Goal: Check status: Check status

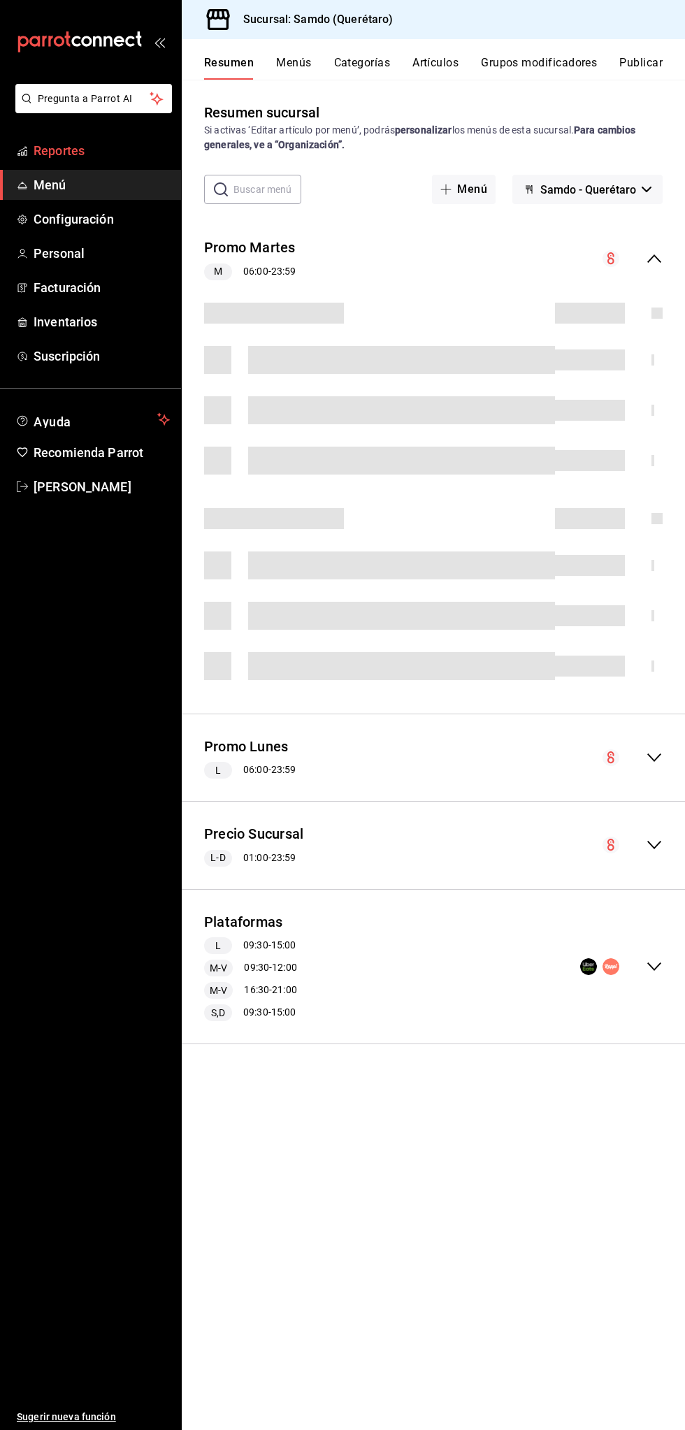
click at [110, 154] on span "Reportes" at bounding box center [102, 150] width 136 height 19
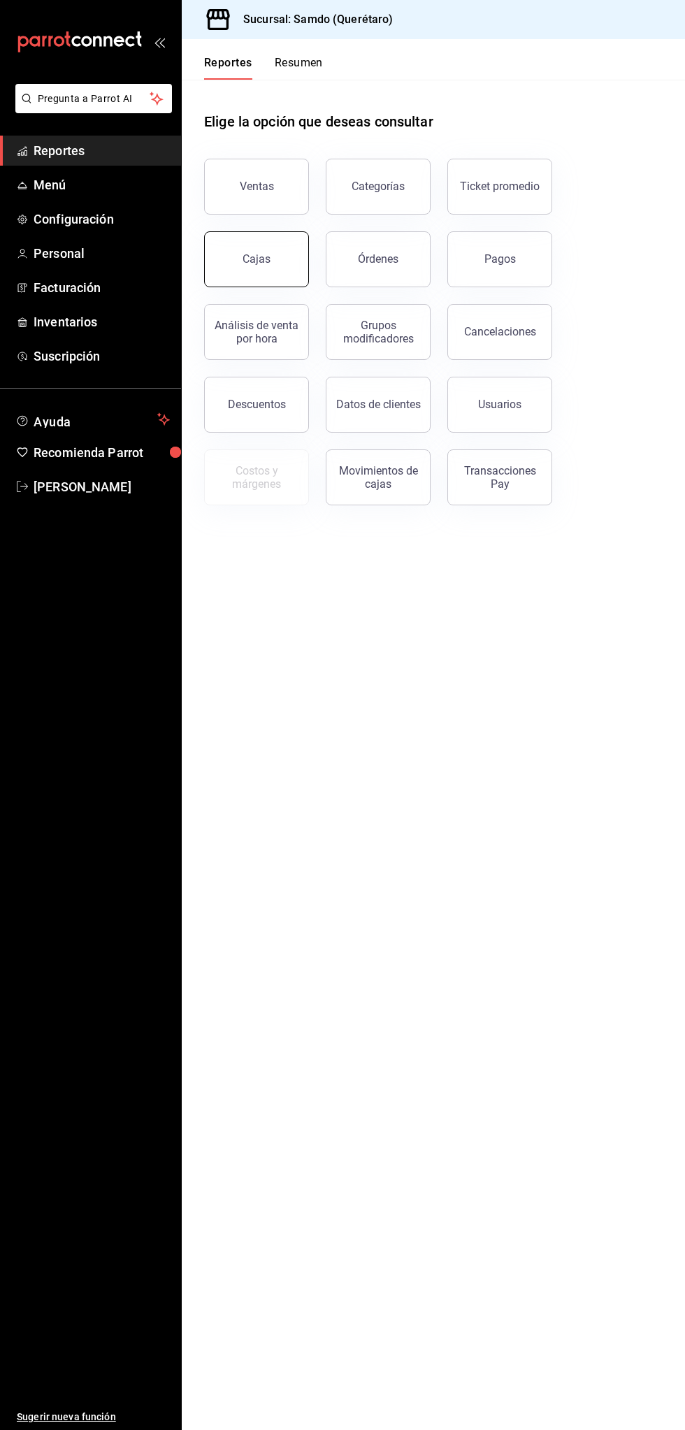
click at [259, 259] on div "Cajas" at bounding box center [256, 259] width 29 height 17
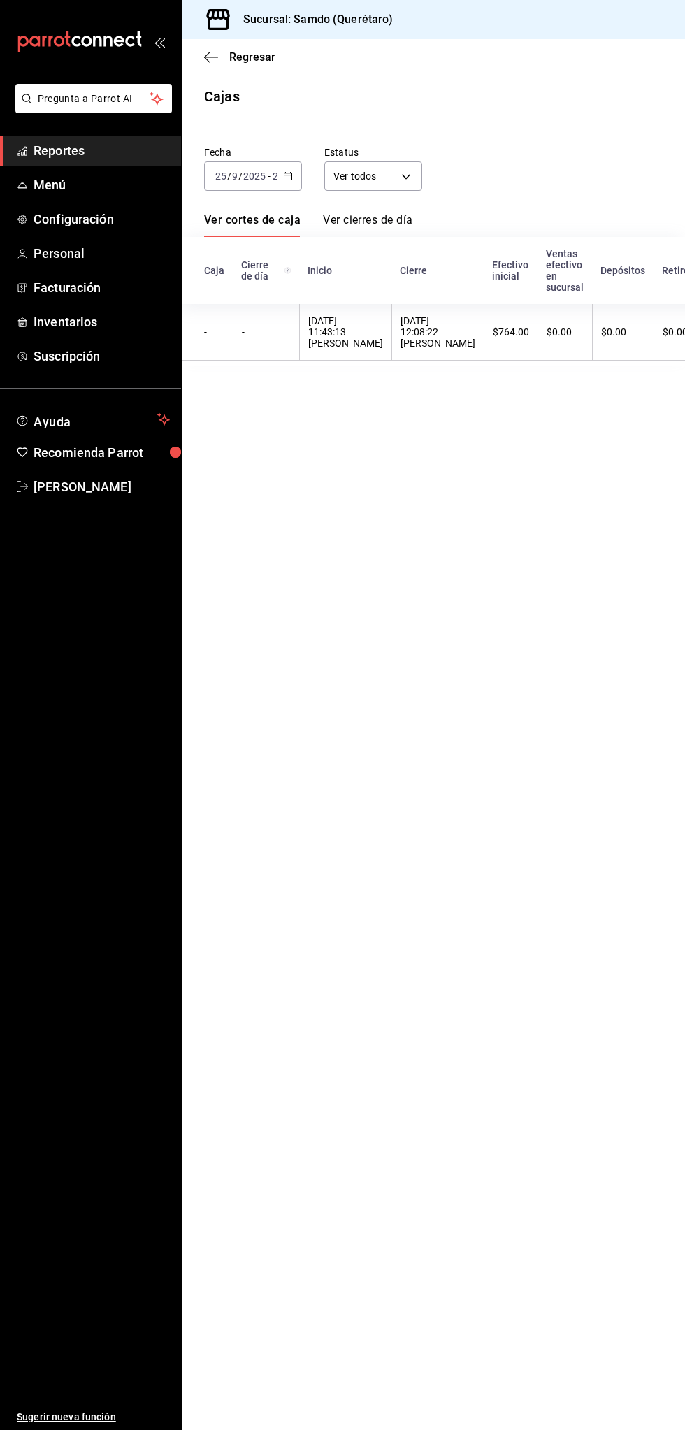
click at [134, 141] on span "Reportes" at bounding box center [102, 150] width 136 height 19
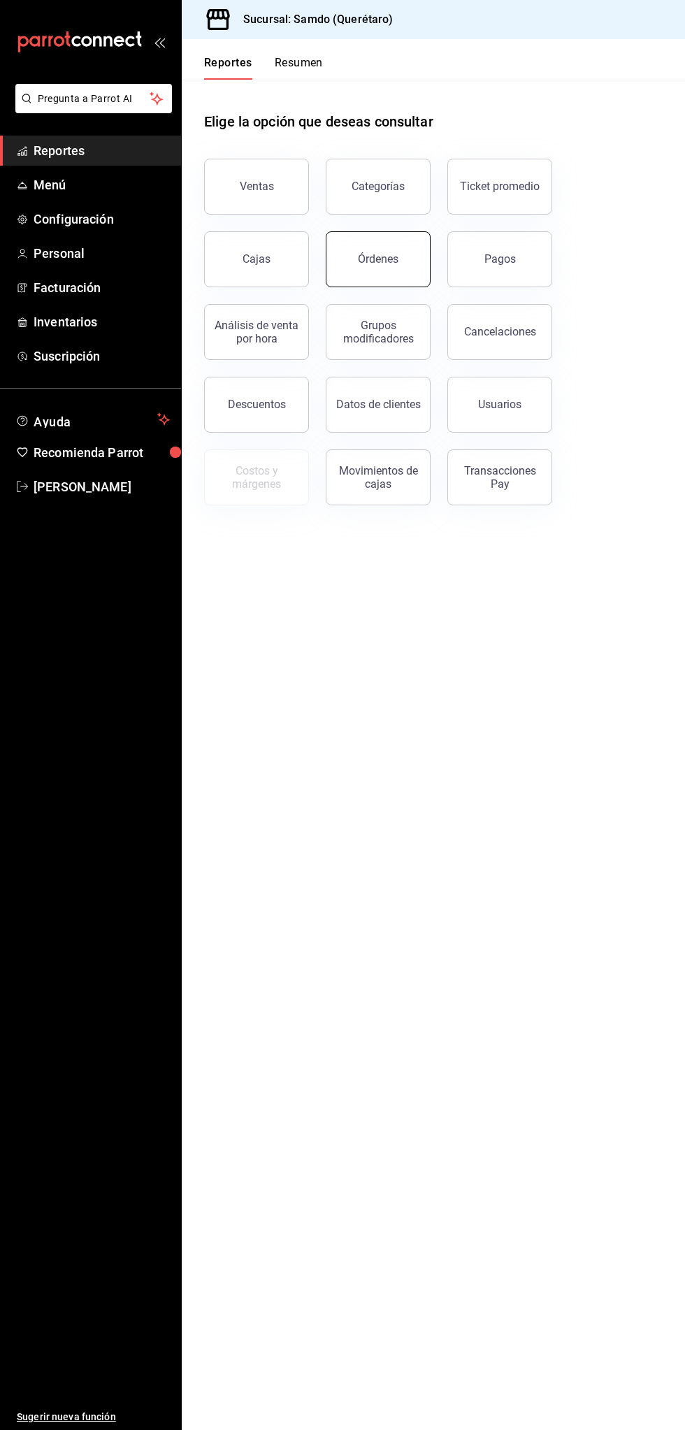
click at [402, 258] on button "Órdenes" at bounding box center [378, 259] width 105 height 56
click at [261, 266] on div "Cajas" at bounding box center [256, 259] width 29 height 17
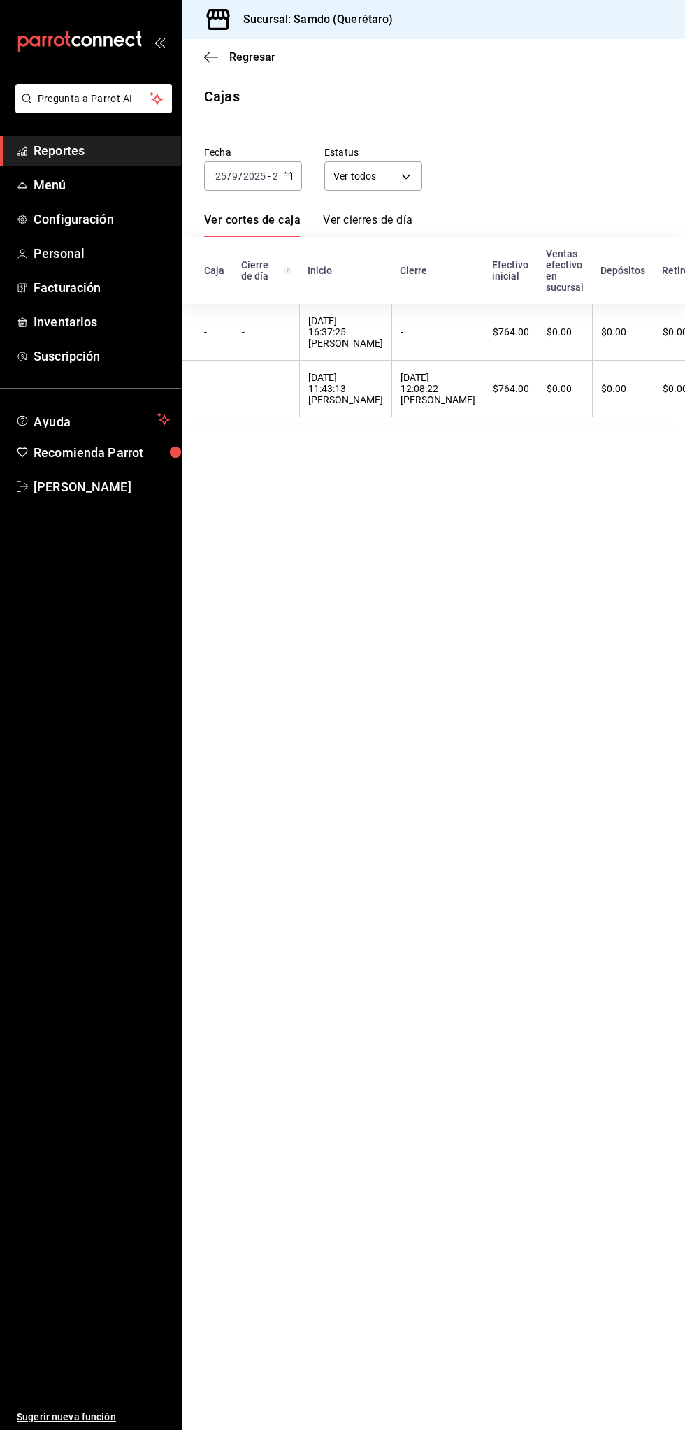
click at [119, 150] on span "Reportes" at bounding box center [102, 150] width 136 height 19
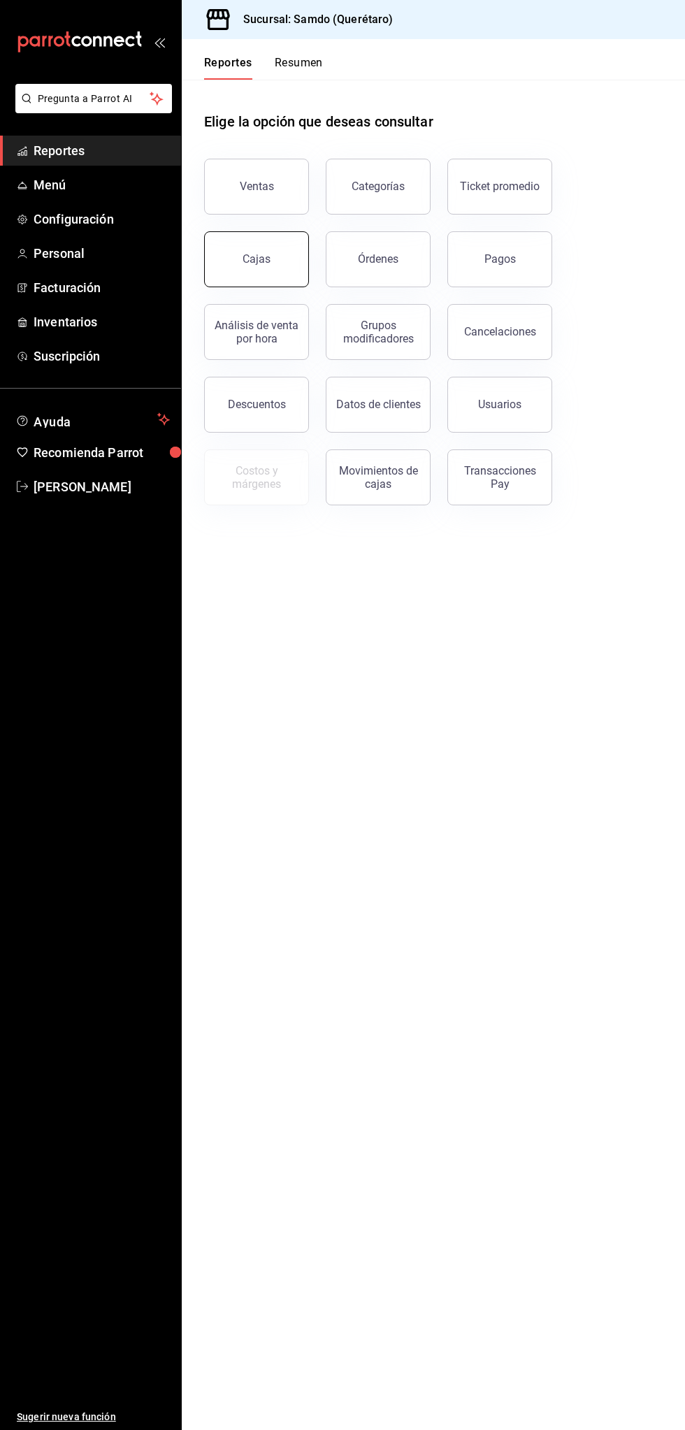
click at [249, 272] on link "Cajas" at bounding box center [256, 259] width 105 height 56
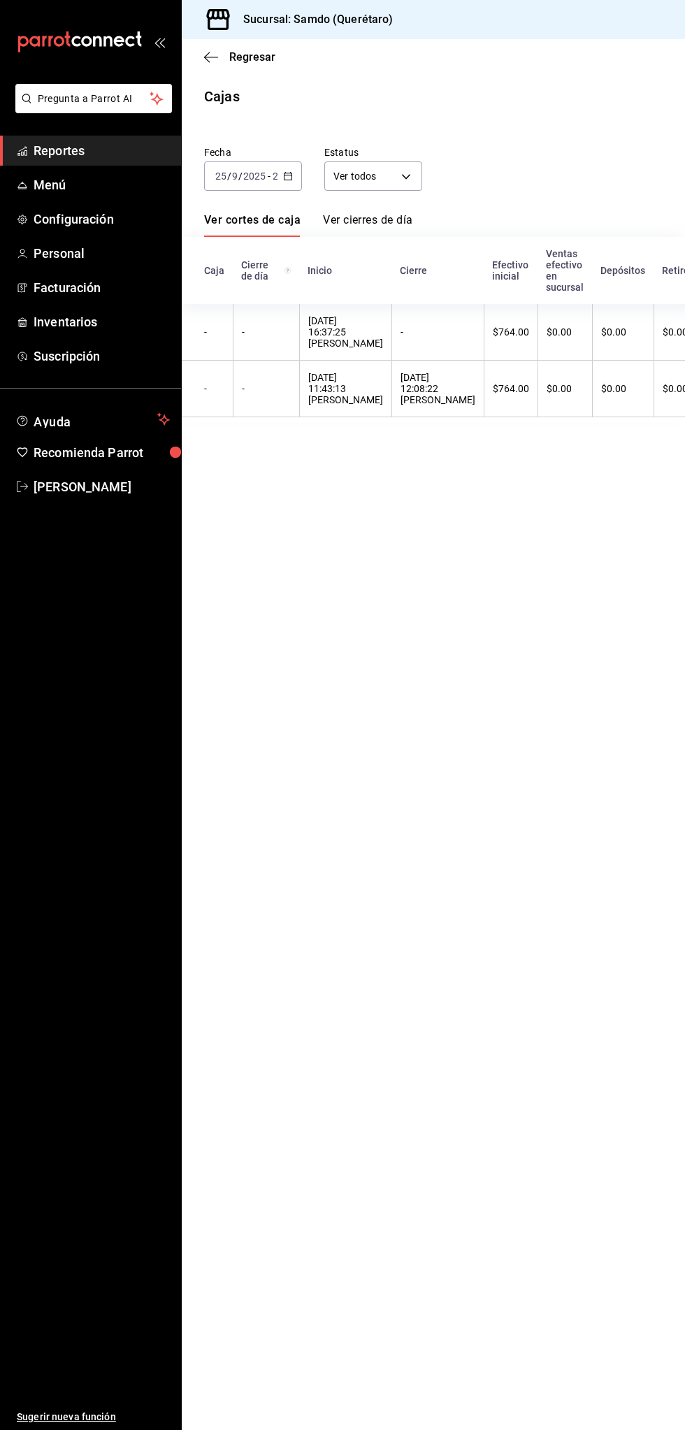
click at [117, 152] on span "Reportes" at bounding box center [102, 150] width 136 height 19
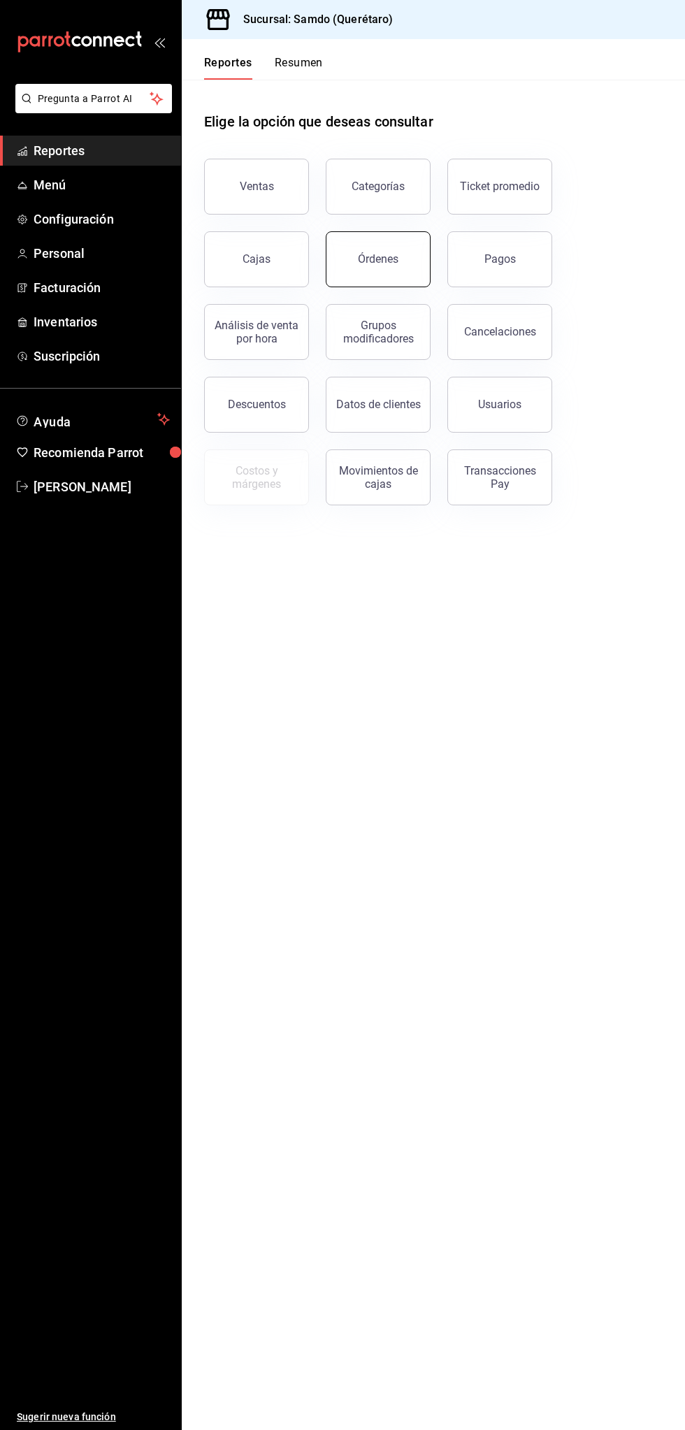
click at [386, 251] on button "Órdenes" at bounding box center [378, 259] width 105 height 56
